Goal: Find specific page/section: Find specific page/section

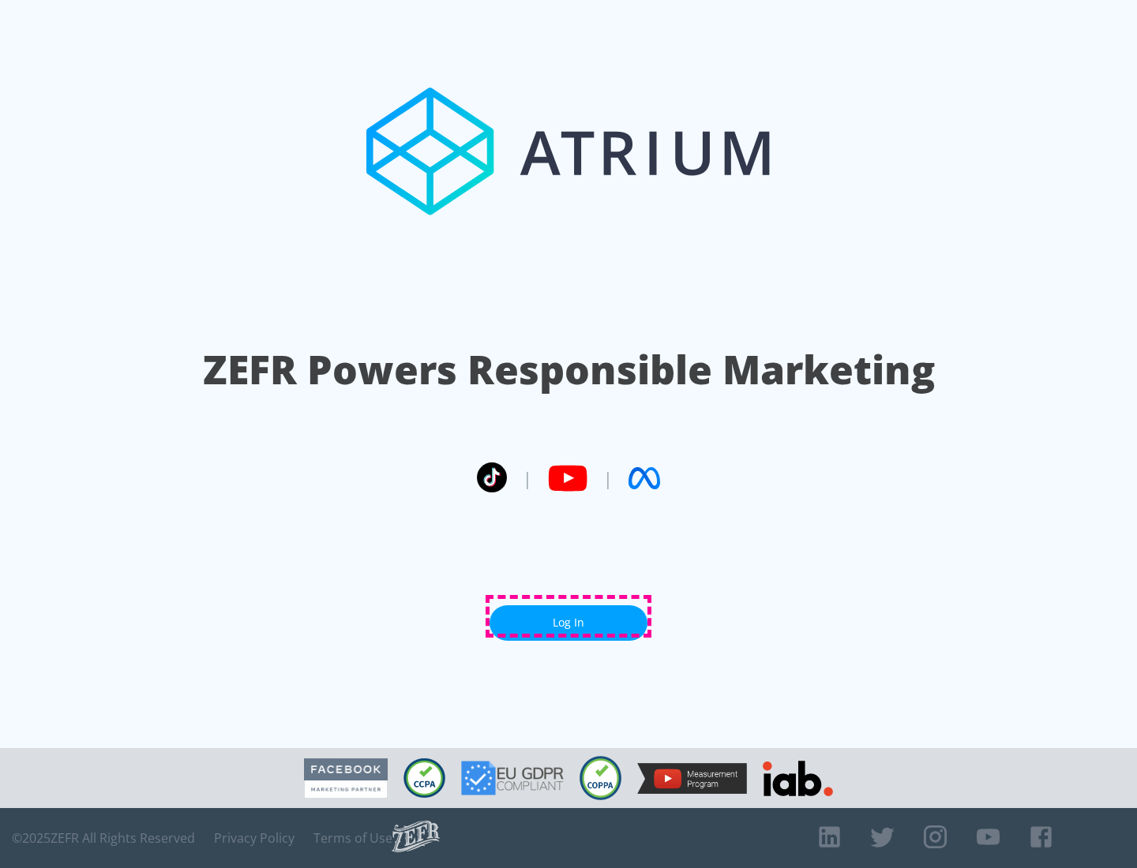
click at [568, 617] on link "Log In" at bounding box center [568, 623] width 158 height 36
